Goal: Transaction & Acquisition: Purchase product/service

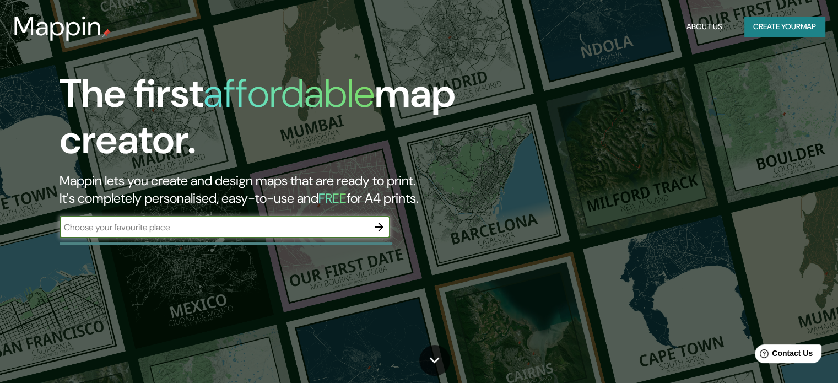
click at [214, 230] on input "text" at bounding box center [214, 227] width 309 height 13
type input "universidad [PERSON_NAME]"
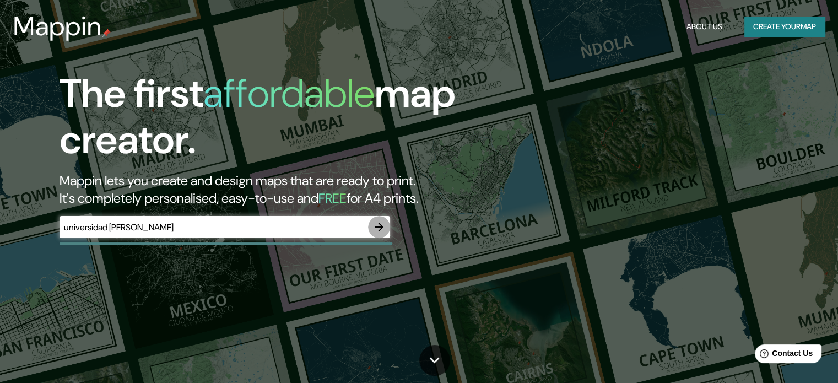
click at [380, 227] on icon "button" at bounding box center [379, 227] width 9 height 9
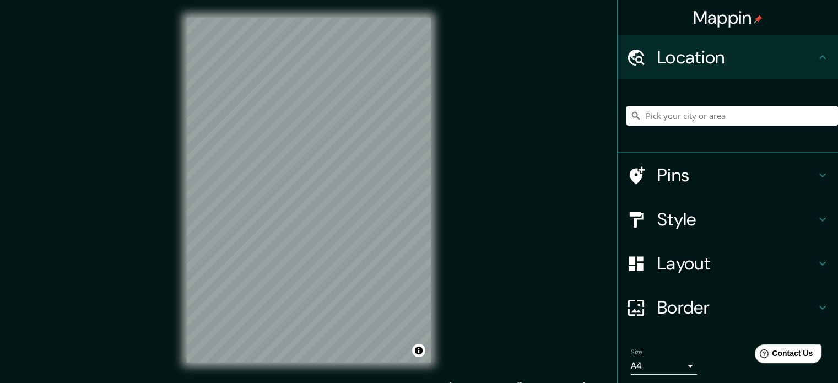
click at [700, 120] on input "Pick your city or area" at bounding box center [733, 116] width 212 height 20
click at [802, 64] on h4 "Location" at bounding box center [736, 57] width 159 height 22
click at [816, 55] on icon at bounding box center [822, 57] width 13 height 13
click at [657, 68] on h4 "Location" at bounding box center [736, 57] width 159 height 22
click at [628, 62] on icon at bounding box center [636, 57] width 19 height 19
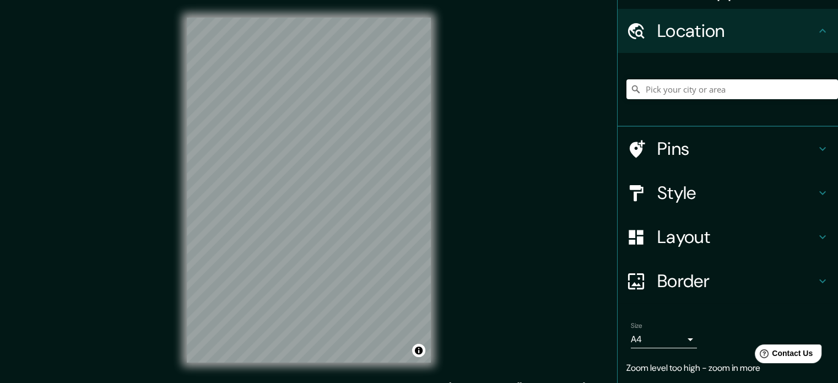
scroll to position [60, 0]
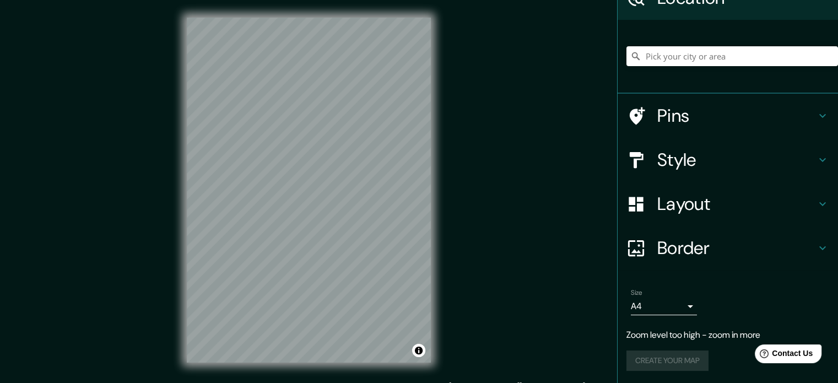
click at [670, 304] on body "Mappin Location Pins Style Layout Border Choose a border. Hint : you can make l…" at bounding box center [419, 191] width 838 height 383
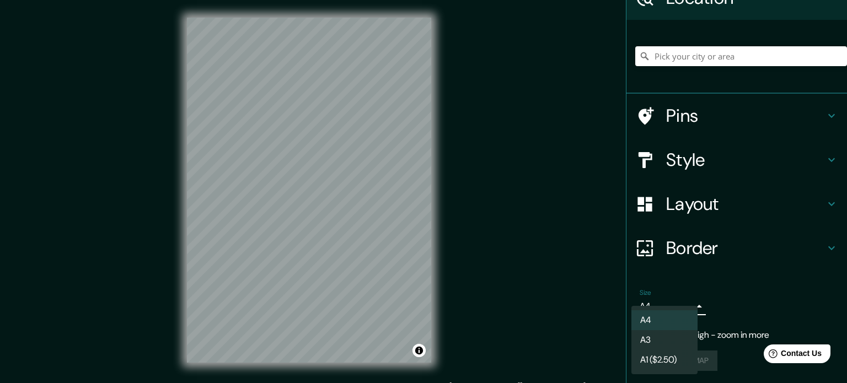
click at [673, 343] on li "A3" at bounding box center [664, 340] width 66 height 20
type input "a4"
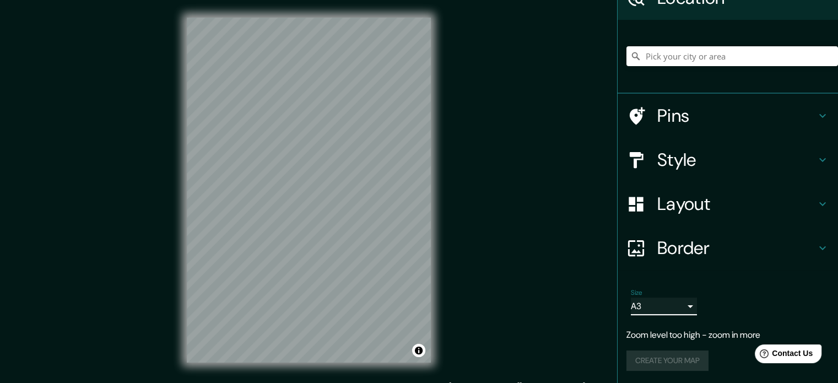
scroll to position [37, 0]
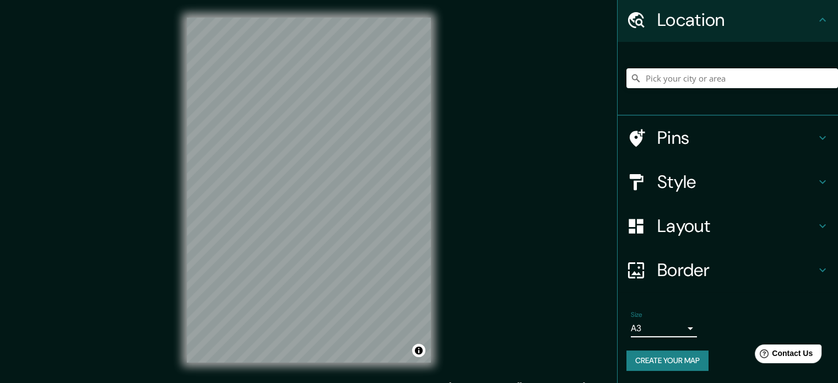
click at [680, 361] on button "Create your map" at bounding box center [668, 361] width 82 height 20
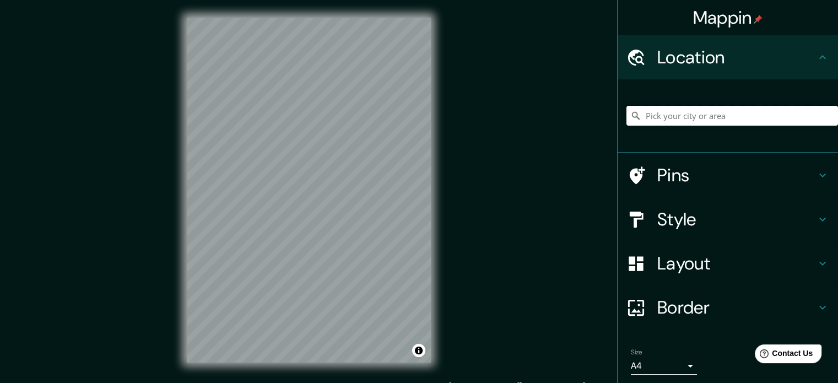
click at [654, 121] on input "Pick your city or area" at bounding box center [733, 116] width 212 height 20
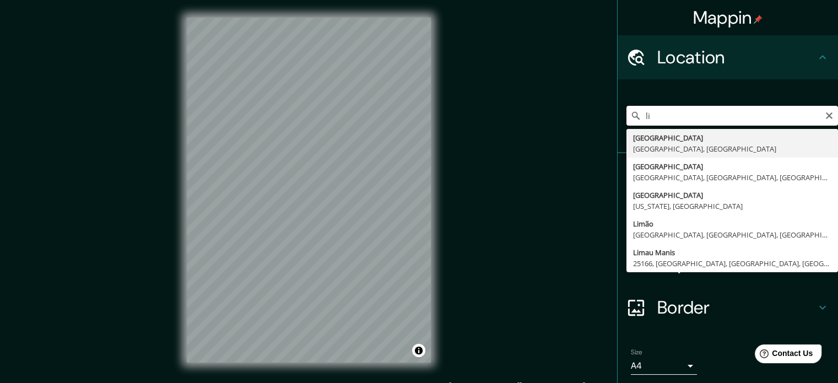
type input "l"
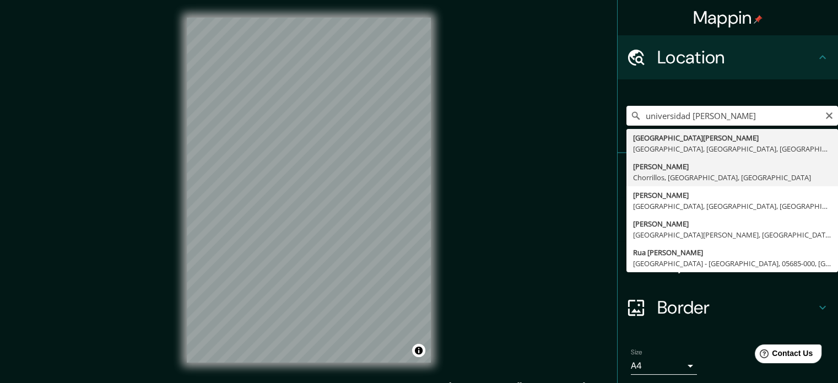
type input "Cesar Vallejo, Chorrillos, Provincia de Lima, Perú"
